Goal: Task Accomplishment & Management: Manage account settings

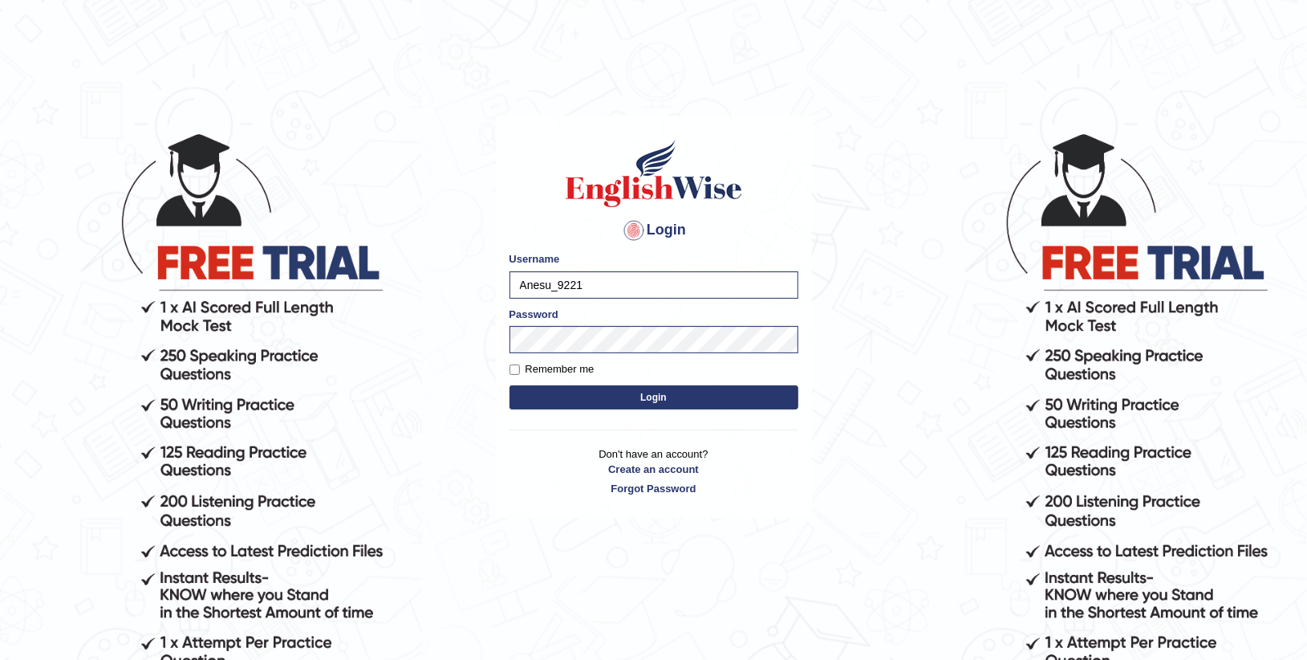
scroll to position [152, 0]
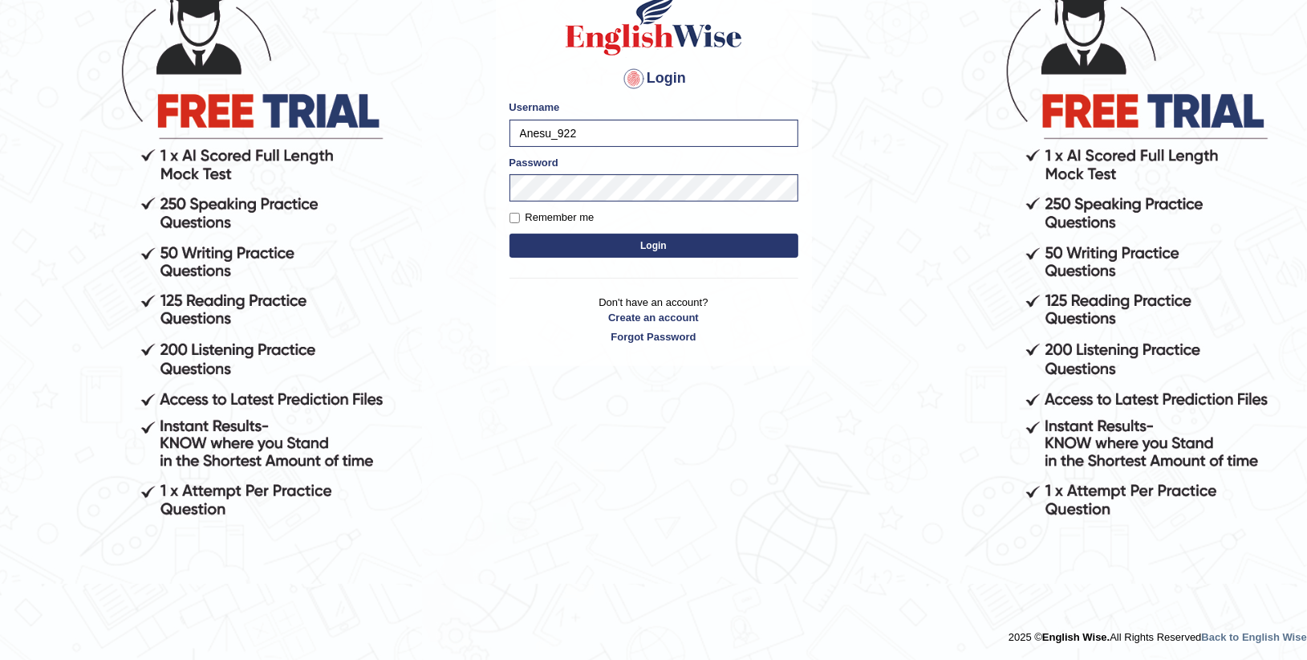
type input "Anesu_92"
click at [719, 66] on h4 "Login" at bounding box center [654, 79] width 289 height 26
type input "Anesu_92n"
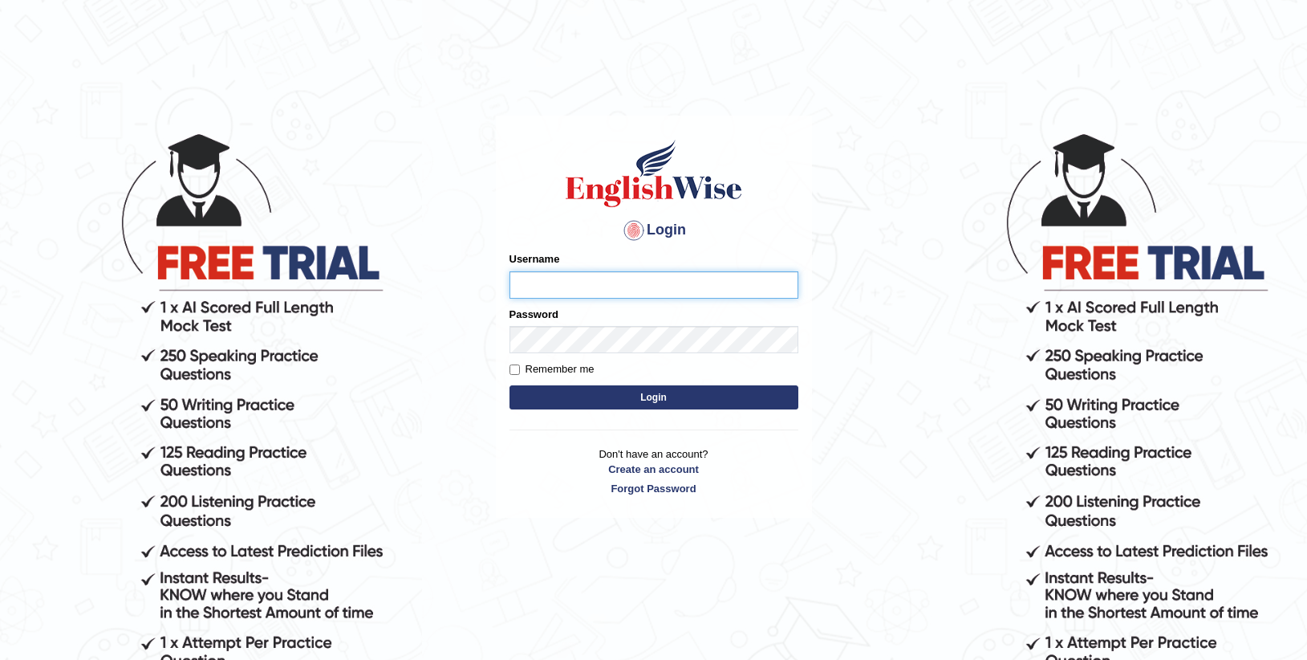
type input "Anesu_92"
